Goal: Obtain resource: Download file/media

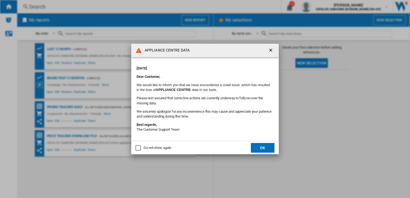
click at [264, 148] on button "OK" at bounding box center [263, 148] width 24 height 10
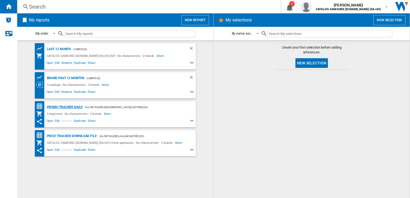
click at [64, 106] on div "Promo Tracker Daily" at bounding box center [64, 107] width 37 height 7
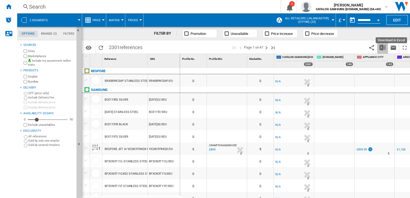
click at [384, 48] on img "Download in Excel" at bounding box center [382, 47] width 6 height 6
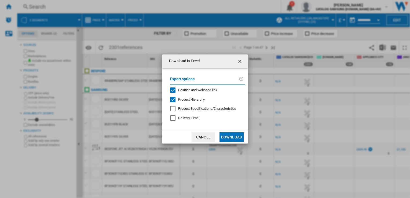
click at [185, 90] on span "Position and webpage link" at bounding box center [197, 90] width 39 height 4
click at [189, 97] on span "Product Hierarchy" at bounding box center [191, 99] width 27 height 4
click at [229, 138] on button "Download" at bounding box center [231, 137] width 24 height 10
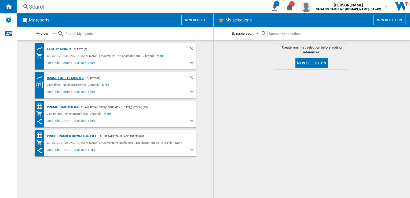
click at [71, 79] on div "Brand past 12 months" at bounding box center [65, 78] width 39 height 7
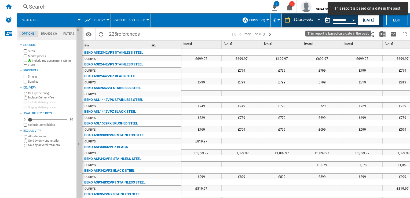
click at [336, 22] on input "**********" at bounding box center [344, 20] width 23 height 5
click at [352, 20] on div "Open calendar" at bounding box center [353, 20] width 3 height 1
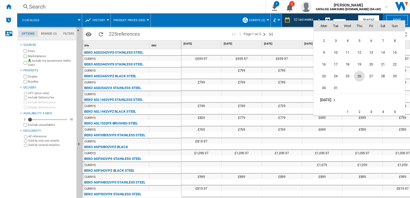
scroll to position [2001, 0]
click at [336, 86] on span "31" at bounding box center [335, 84] width 11 height 11
type input "**********"
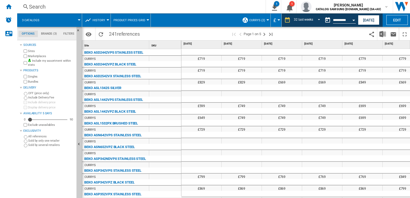
drag, startPoint x: 387, startPoint y: 0, endPoint x: 241, endPoint y: 103, distance: 178.5
click at [241, 103] on div "£749" at bounding box center [241, 105] width 40 height 5
click at [385, 34] on img "Download in Excel" at bounding box center [382, 34] width 6 height 6
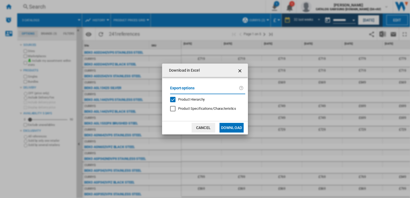
click at [186, 101] on span "Product Hierarchy" at bounding box center [191, 99] width 27 height 4
click at [223, 123] on button "Download" at bounding box center [231, 128] width 24 height 10
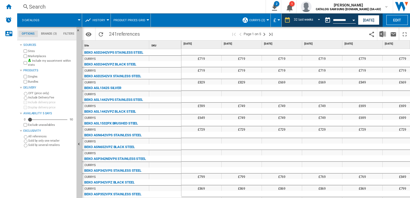
click at [170, 35] on span at bounding box center [186, 34] width 88 height 13
click at [45, 34] on md-tab-item "Brands (3)" at bounding box center [49, 34] width 22 height 6
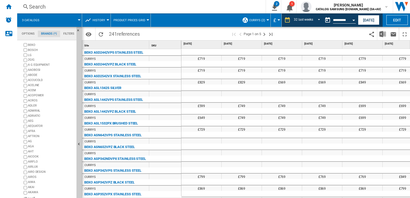
scroll to position [18, 0]
click at [31, 190] on div "+Show all" at bounding box center [49, 192] width 52 height 4
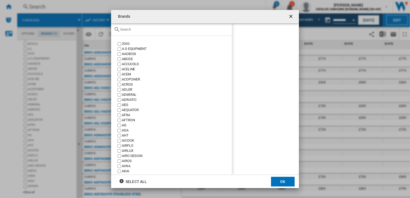
click at [127, 29] on input "text" at bounding box center [174, 29] width 109 height 4
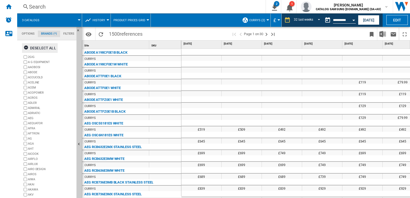
click at [26, 47] on ng-md-icon "button" at bounding box center [27, 48] width 6 height 6
click at [28, 193] on div "+Show all" at bounding box center [49, 192] width 52 height 4
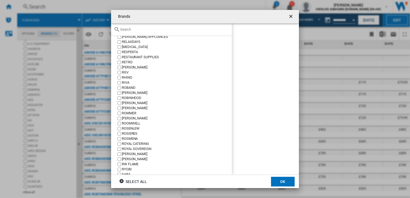
scroll to position [5070, 0]
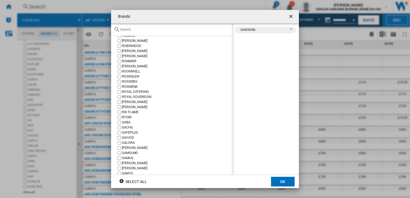
click at [278, 178] on button "OK" at bounding box center [283, 182] width 24 height 10
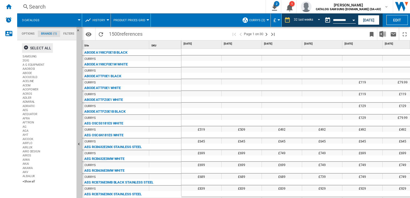
scroll to position [0, 0]
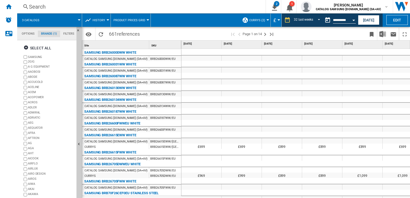
click at [342, 120] on div at bounding box center [362, 116] width 40 height 5
click at [382, 38] on button "Download in Excel" at bounding box center [382, 34] width 11 height 13
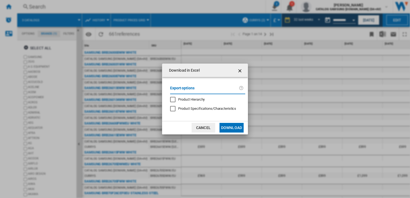
click at [233, 129] on button "Download" at bounding box center [231, 128] width 24 height 10
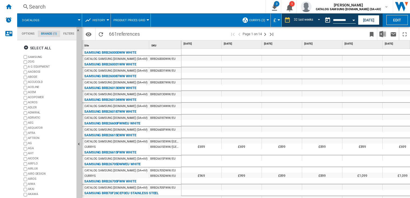
click at [215, 20] on span at bounding box center [195, 19] width 88 height 13
click at [343, 21] on input "**********" at bounding box center [344, 20] width 23 height 5
click at [351, 20] on button "Open calendar" at bounding box center [353, 19] width 10 height 10
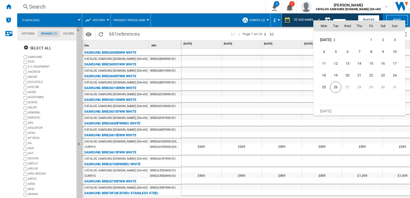
scroll to position [2557, 0]
click at [349, 72] on span "20" at bounding box center [347, 72] width 11 height 11
type input "**********"
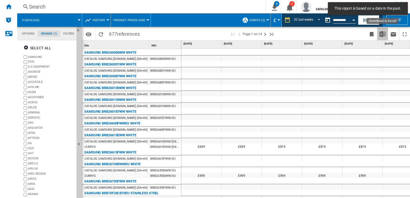
click at [381, 37] on button "Download in Excel" at bounding box center [382, 34] width 11 height 13
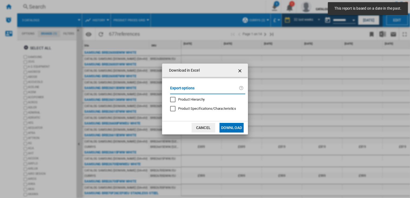
click at [231, 128] on button "Download" at bounding box center [231, 128] width 24 height 10
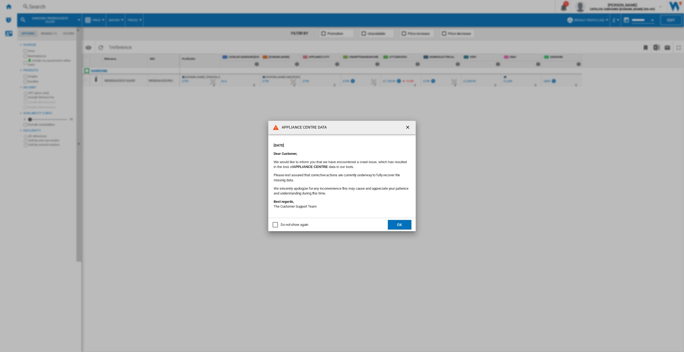
click at [348, 203] on p "Best regards, The Customer Support Team" at bounding box center [342, 204] width 137 height 10
drag, startPoint x: 407, startPoint y: 225, endPoint x: 403, endPoint y: 222, distance: 5.4
click at [407, 225] on button "OK" at bounding box center [400, 225] width 24 height 10
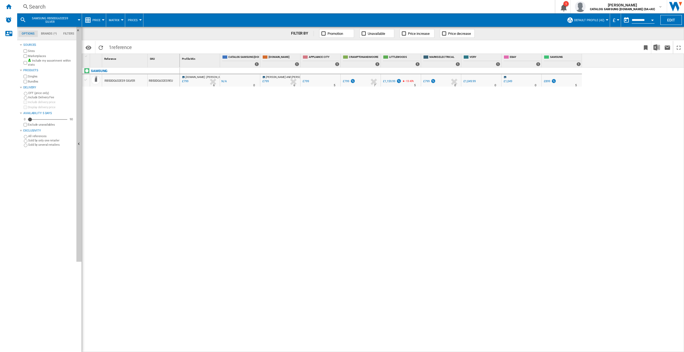
click at [382, 199] on div "AMAZON.CO.UK : CRAMPTON AND MOORE -1.0 % £799 % N/A 6 AMAZON.CO.UK : CRAMPTON A…" at bounding box center [432, 210] width 504 height 285
click at [484, 183] on div "AMAZON.CO.UK : CRAMPTON AND MOORE -1.0 % £799 % N/A 6 AMAZON.CO.UK : CRAMPTON A…" at bounding box center [432, 210] width 504 height 285
